Goal: Task Accomplishment & Management: Use online tool/utility

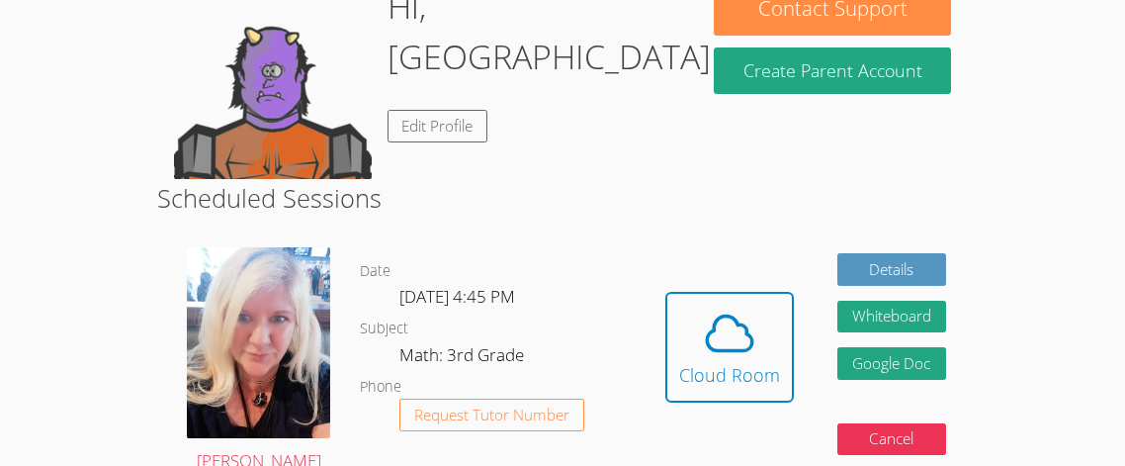
scroll to position [237, 0]
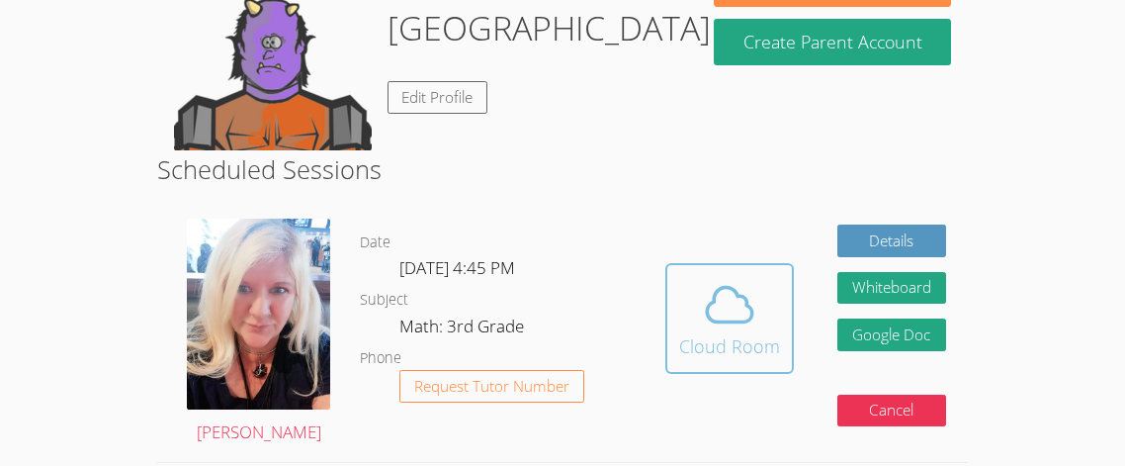
click at [690, 302] on span at bounding box center [729, 304] width 101 height 55
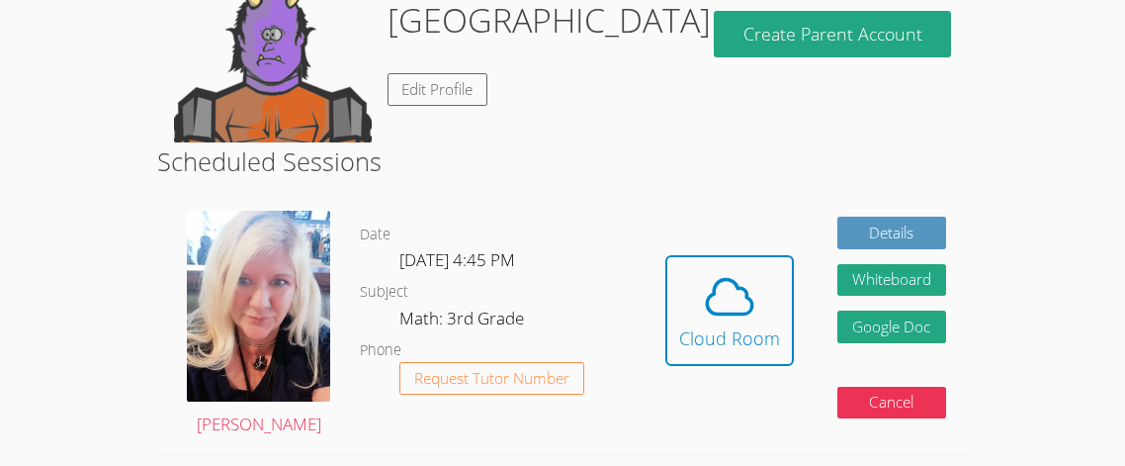
scroll to position [239, 0]
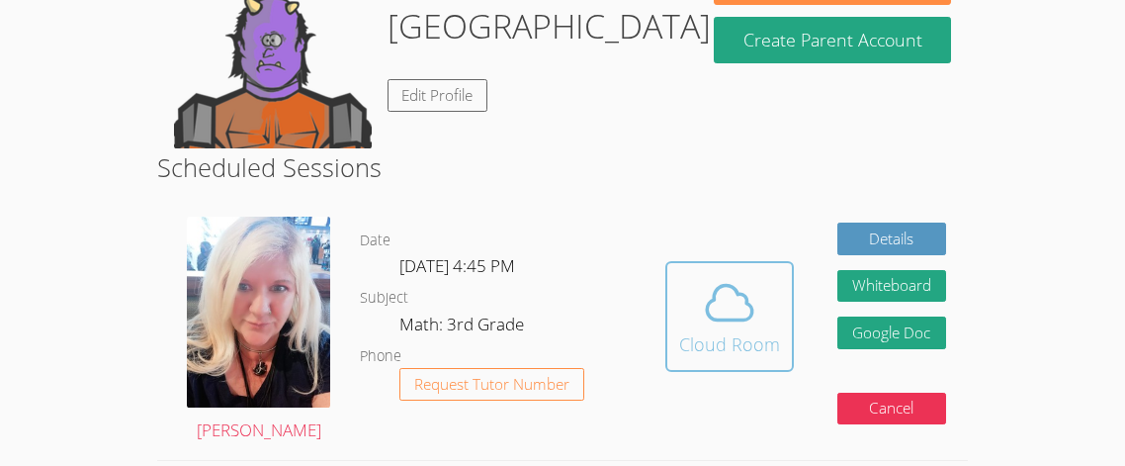
click at [770, 279] on span at bounding box center [729, 302] width 101 height 55
click at [707, 306] on icon at bounding box center [729, 302] width 45 height 35
click at [712, 348] on div "Cloud Room" at bounding box center [729, 344] width 101 height 28
click at [750, 301] on icon at bounding box center [729, 302] width 55 height 55
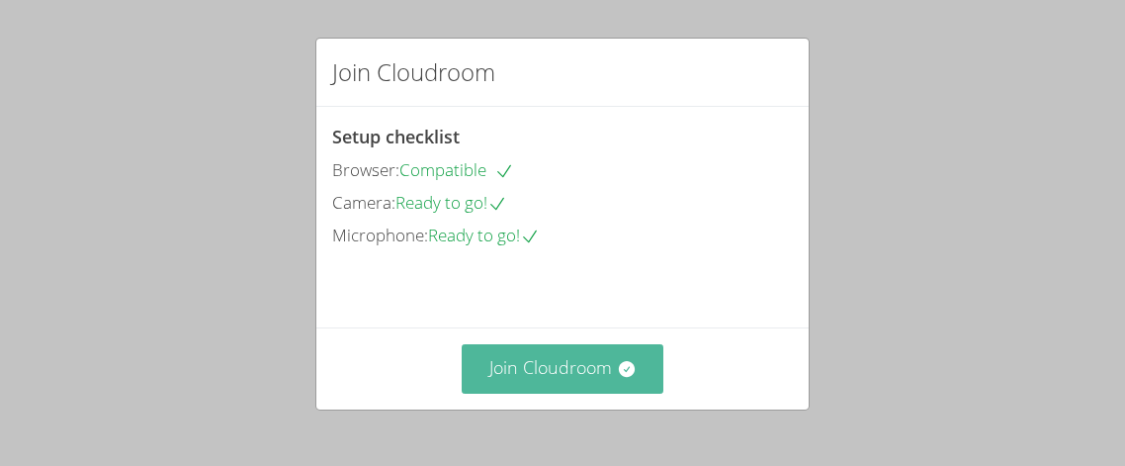
click at [602, 374] on button "Join Cloudroom" at bounding box center [563, 368] width 203 height 48
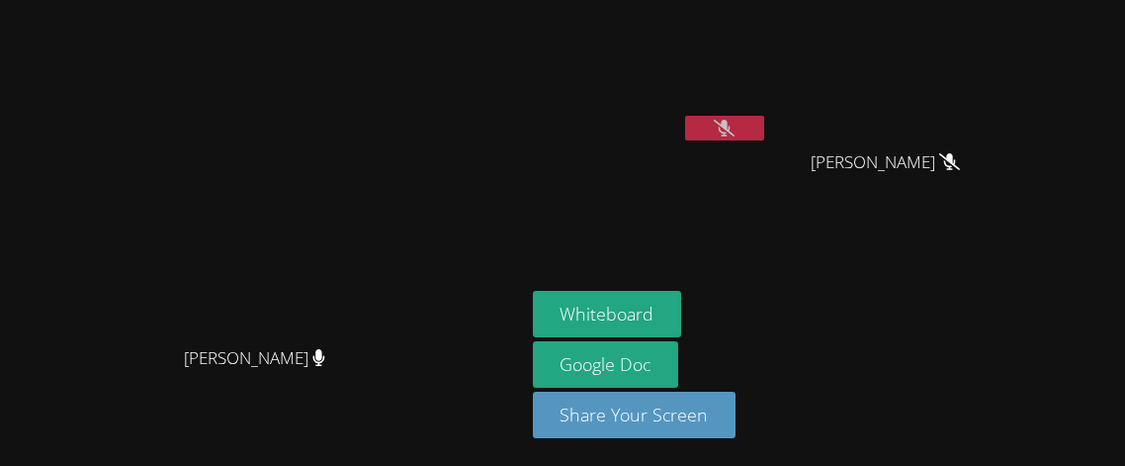
click at [735, 124] on icon at bounding box center [724, 128] width 21 height 17
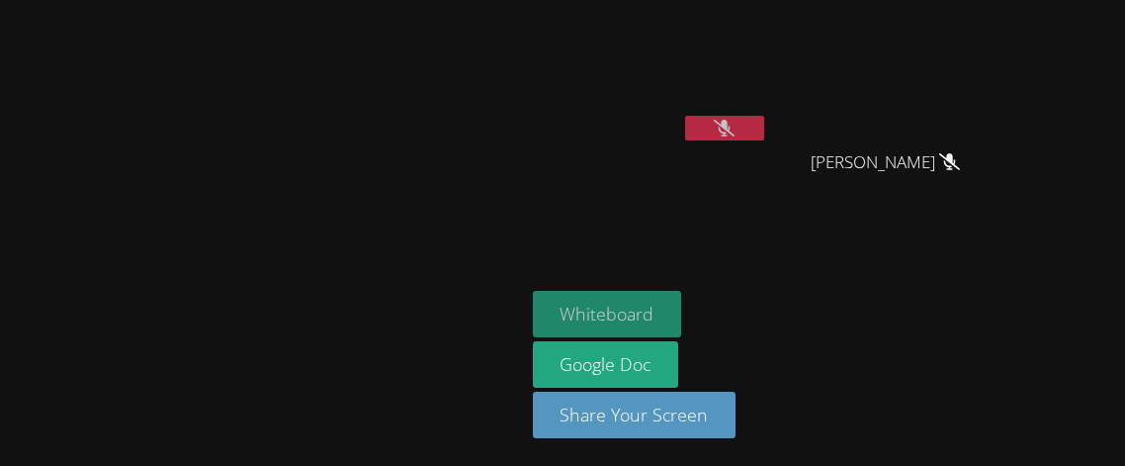
click at [682, 311] on button "Whiteboard" at bounding box center [607, 314] width 149 height 46
click at [682, 307] on button "Whiteboard" at bounding box center [607, 314] width 149 height 46
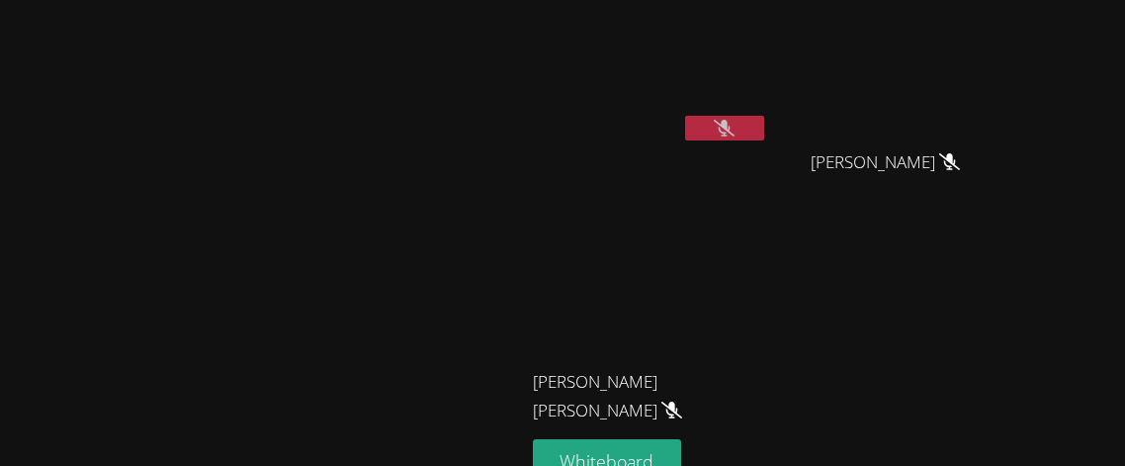
click at [114, 196] on video at bounding box center [262, 268] width 297 height 286
click at [114, 125] on video at bounding box center [262, 268] width 297 height 286
click at [114, 205] on video at bounding box center [262, 268] width 297 height 286
click at [59, 85] on div "[PERSON_NAME]" at bounding box center [262, 307] width 509 height 598
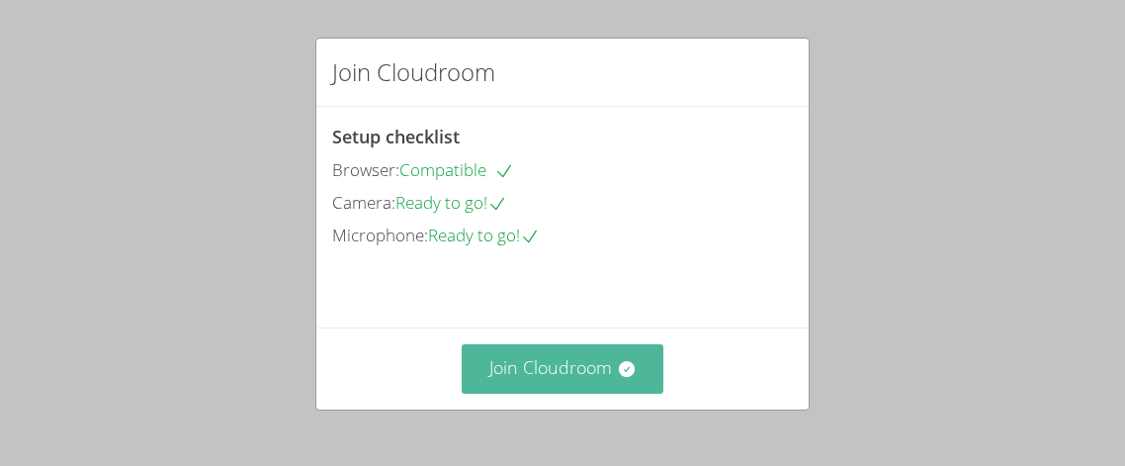
click at [640, 380] on button "Join Cloudroom" at bounding box center [563, 368] width 203 height 48
click at [646, 378] on button "Join Cloudroom" at bounding box center [563, 368] width 203 height 48
click at [598, 384] on button "Join Cloudroom" at bounding box center [563, 368] width 203 height 48
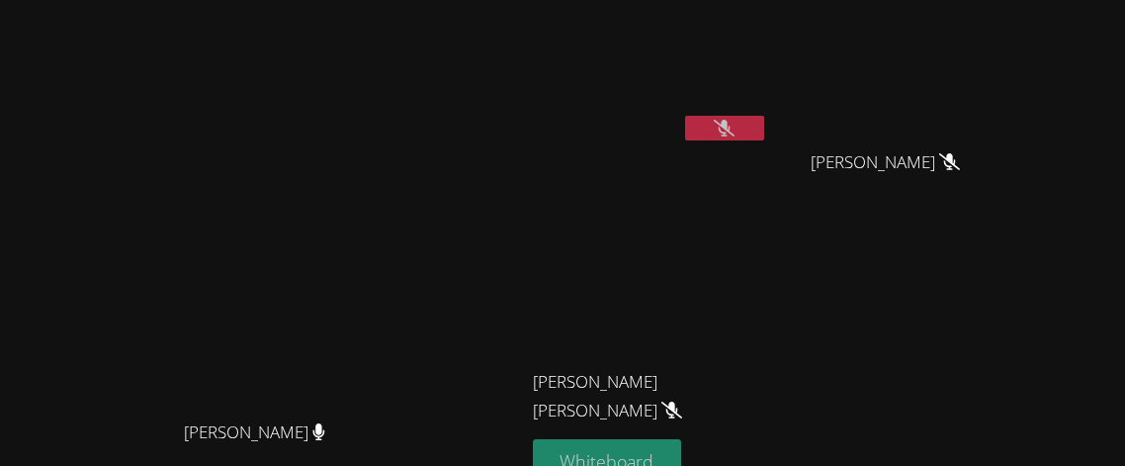
click at [682, 440] on button "Whiteboard" at bounding box center [607, 462] width 149 height 46
click at [666, 450] on button "Whiteboard" at bounding box center [607, 462] width 149 height 46
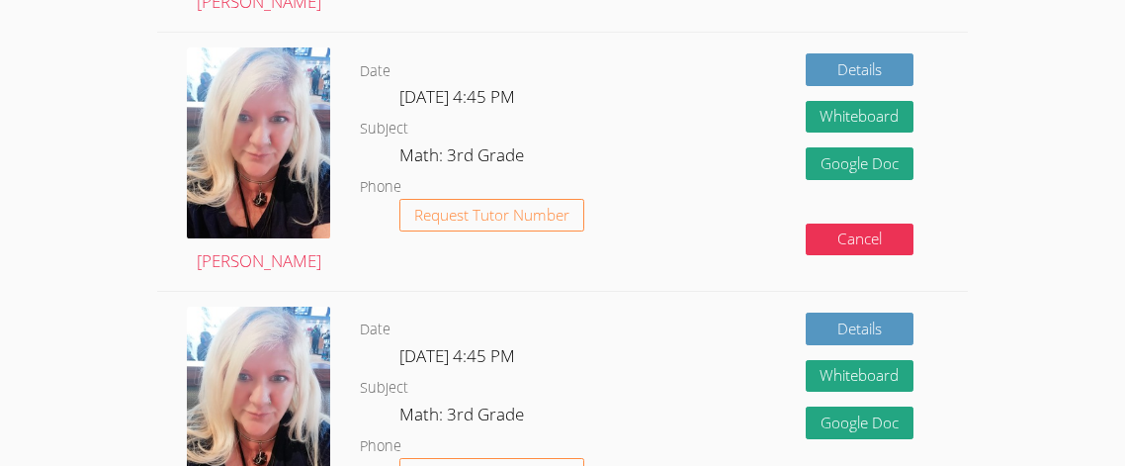
scroll to position [587, 0]
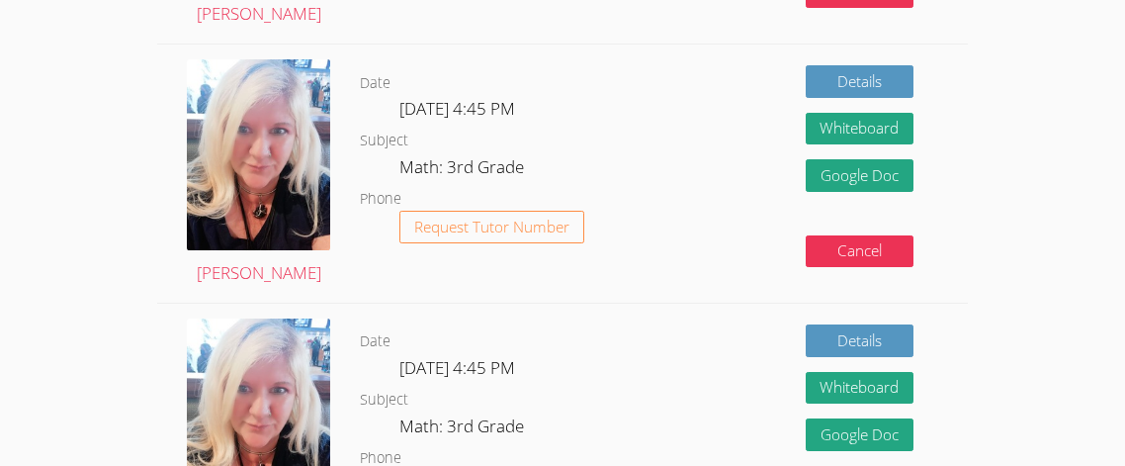
drag, startPoint x: 1120, startPoint y: 50, endPoint x: 1086, endPoint y: 131, distance: 87.2
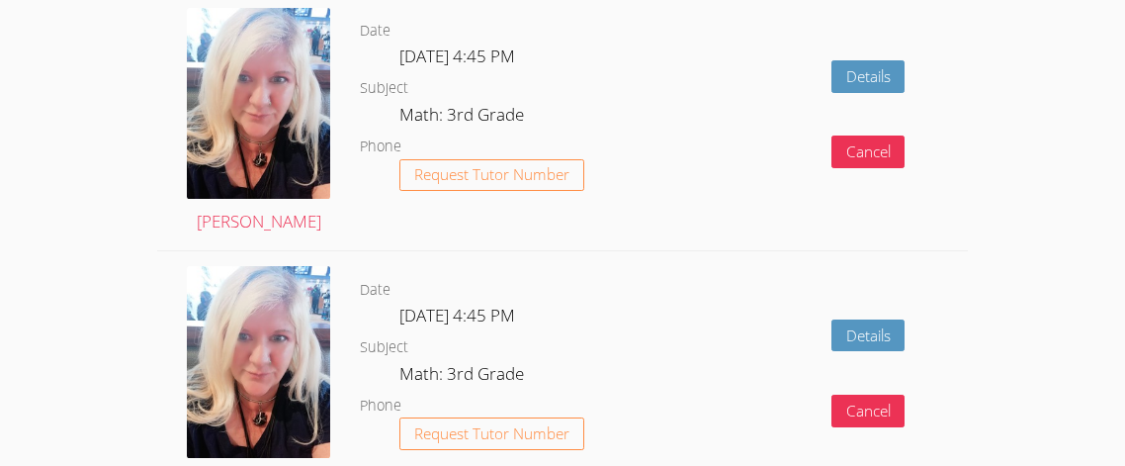
scroll to position [2836, 0]
